Goal: Transaction & Acquisition: Purchase product/service

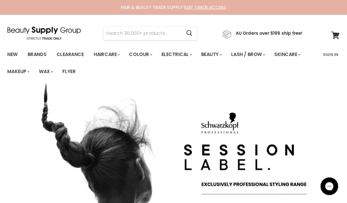
scroll to position [2, 0]
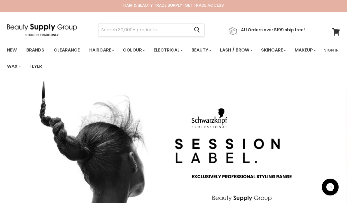
click at [43, 48] on link "Brands" at bounding box center [35, 50] width 26 height 12
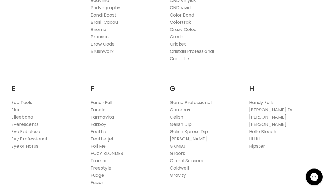
scroll to position [329, 0]
click at [187, 168] on link "Goldwell" at bounding box center [179, 168] width 19 height 6
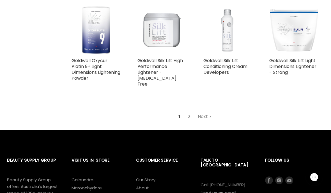
click at [205, 115] on link "Next" at bounding box center [204, 117] width 20 height 10
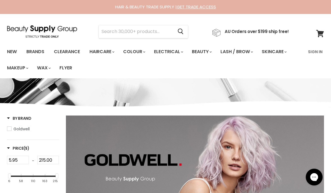
click at [119, 30] on input "Search" at bounding box center [136, 31] width 74 height 13
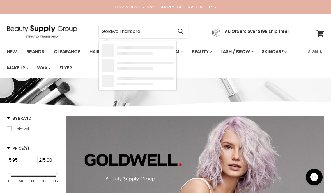
type input "Goldwell hairspray"
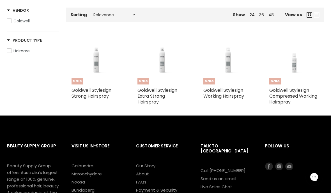
scroll to position [117, 0]
click at [163, 61] on img "Main content" at bounding box center [161, 60] width 49 height 32
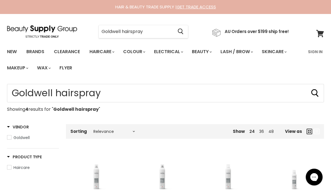
scroll to position [39, 0]
